Goal: Task Accomplishment & Management: Use online tool/utility

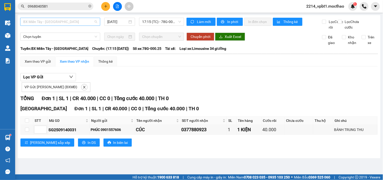
drag, startPoint x: 84, startPoint y: 23, endPoint x: 71, endPoint y: 38, distance: 19.4
click at [83, 23] on span "BX Miền Tây - [GEOGRAPHIC_DATA]" at bounding box center [60, 22] width 74 height 8
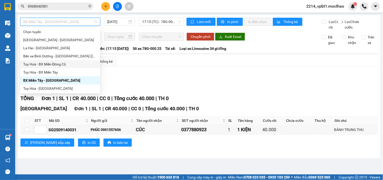
click at [48, 64] on div "Tuy Hoà - BX Miền Đông Cũ" at bounding box center [60, 64] width 74 height 6
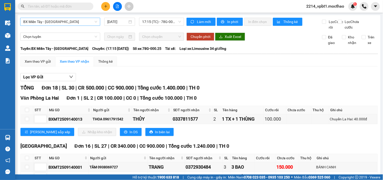
click at [62, 18] on span "BX Miền Tây - [GEOGRAPHIC_DATA]" at bounding box center [60, 22] width 74 height 8
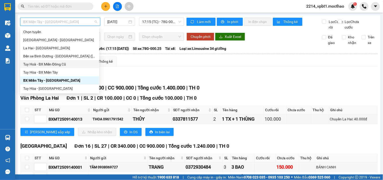
click at [37, 62] on div "Tuy Hoà - BX Miền Đông Cũ" at bounding box center [59, 64] width 73 height 6
type input "[DATE]"
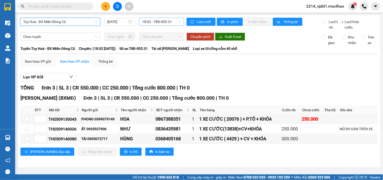
click at [155, 23] on span "18:02 - 78B-005.31" at bounding box center [161, 22] width 39 height 8
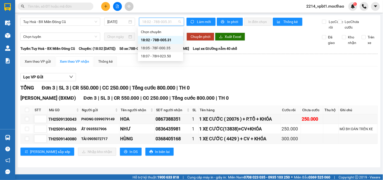
click at [168, 49] on div "18:05 - 78F-000.35" at bounding box center [160, 48] width 39 height 6
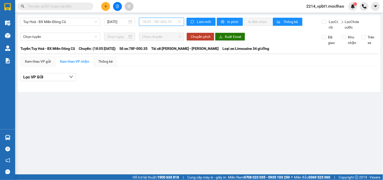
click at [165, 24] on span "18:05 - 78F-000.35" at bounding box center [161, 22] width 39 height 8
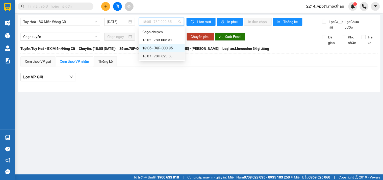
click at [168, 56] on div "18:07 - 78H-023.50" at bounding box center [161, 56] width 39 height 6
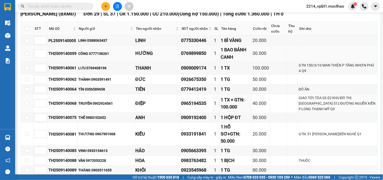
scroll to position [112, 0]
